Goal: Transaction & Acquisition: Purchase product/service

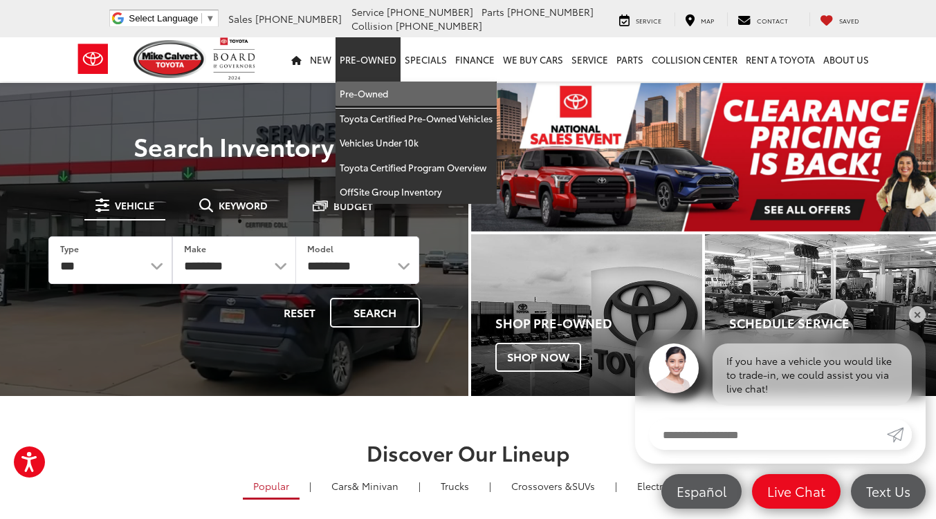
click at [365, 101] on link "Pre-Owned" at bounding box center [415, 94] width 161 height 25
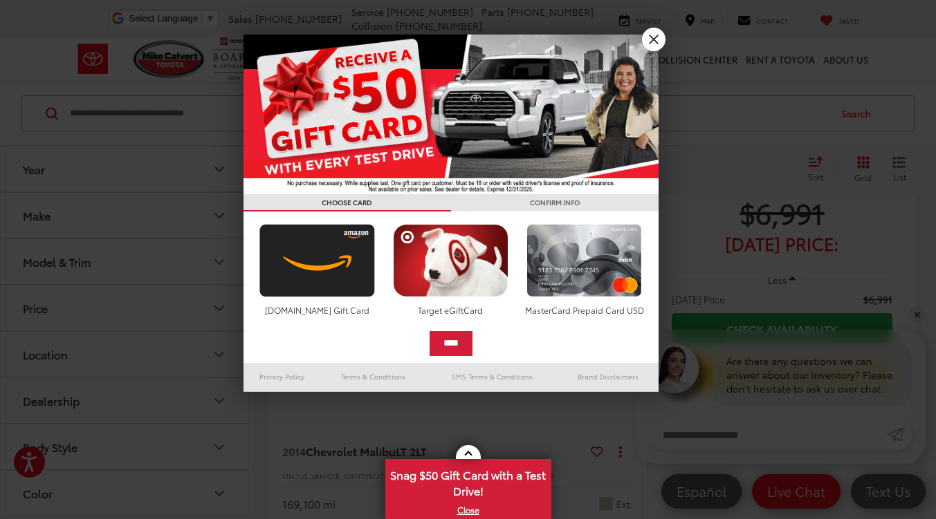
scroll to position [89, 0]
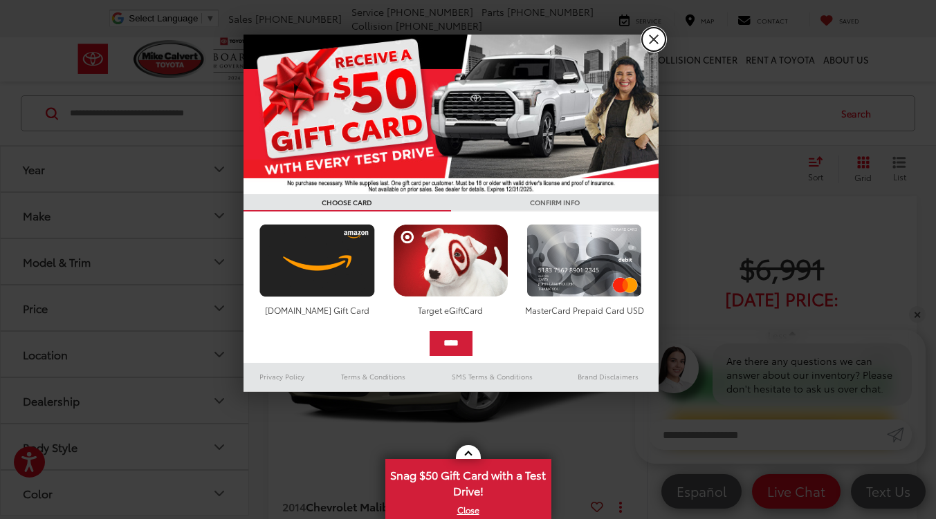
click at [651, 39] on link "X" at bounding box center [654, 40] width 24 height 24
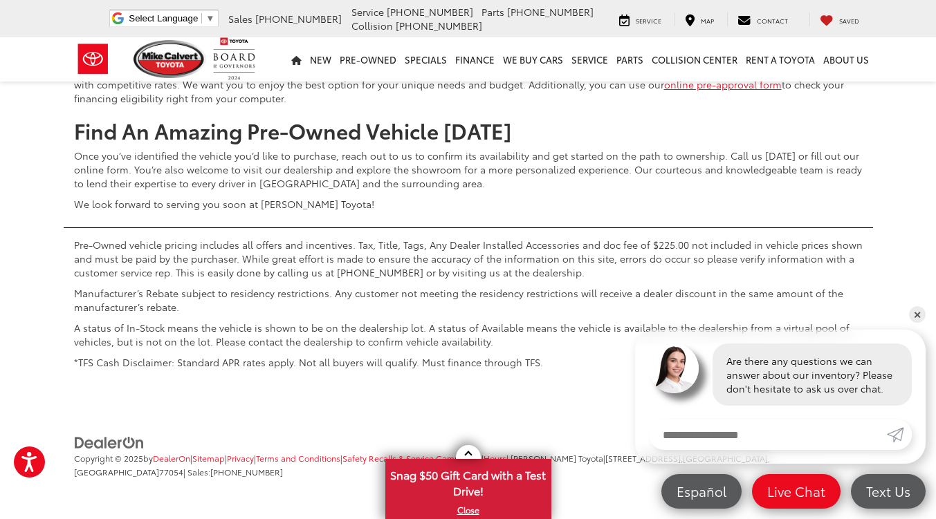
scroll to position [6318, 0]
